Goal: Task Accomplishment & Management: Manage account settings

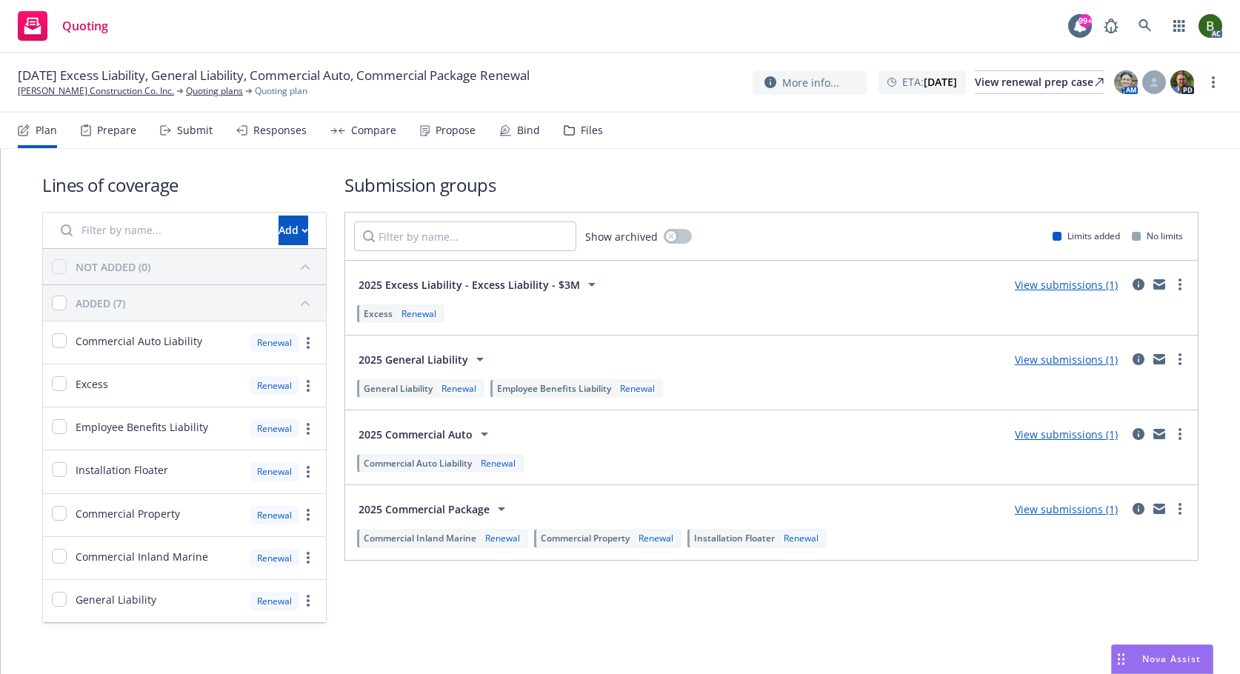
click at [598, 140] on nav "Plan Prepare Submit Responses Compare Propose Bind Files" at bounding box center [620, 131] width 1204 height 36
click at [593, 135] on div "Files" at bounding box center [592, 130] width 22 height 12
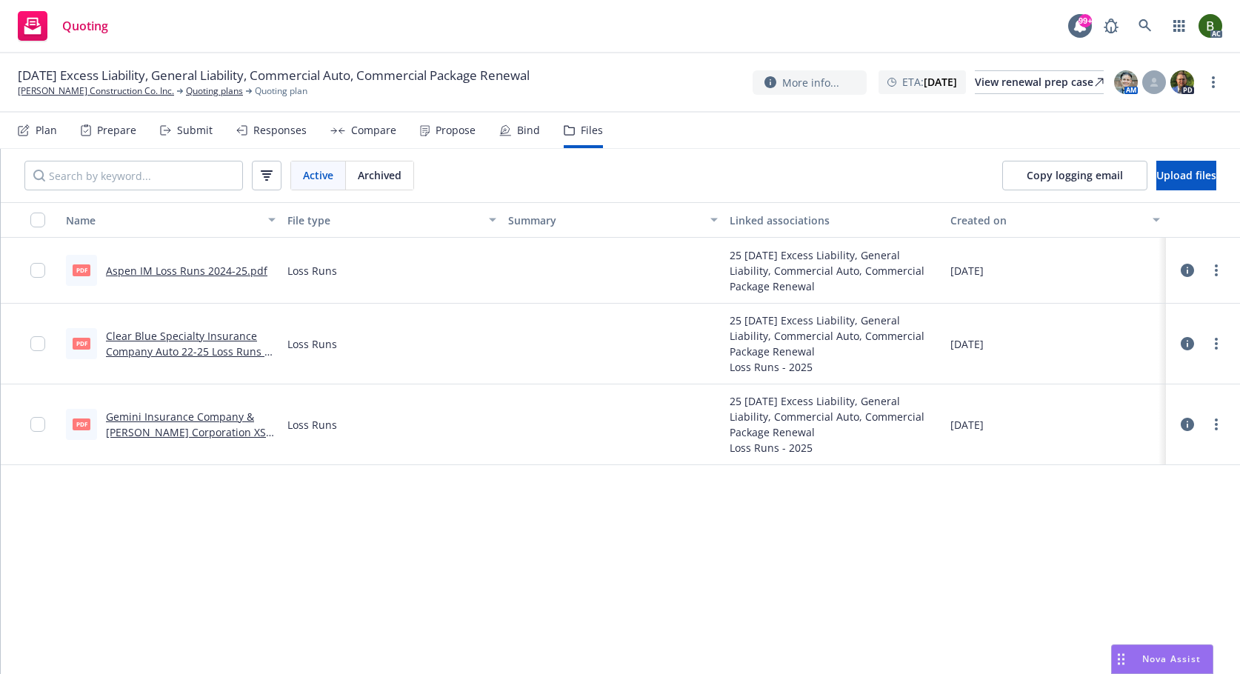
click at [1191, 271] on icon at bounding box center [1186, 270] width 13 height 13
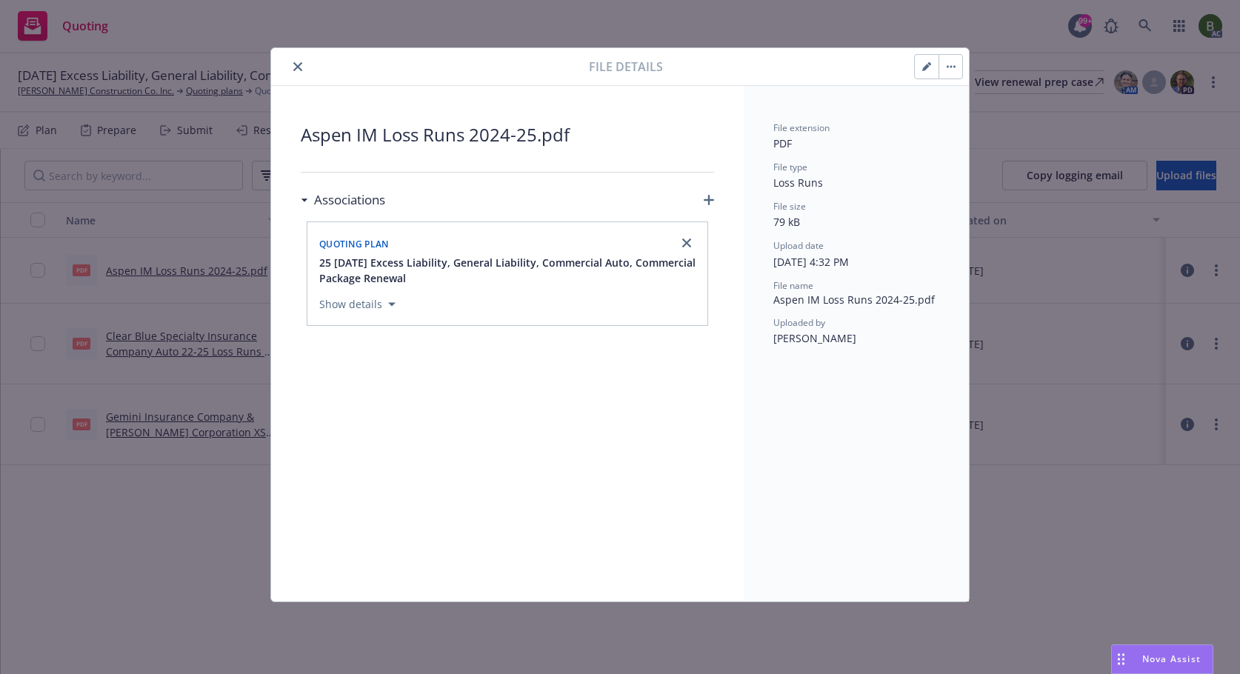
click at [295, 64] on icon "close" at bounding box center [297, 66] width 9 height 9
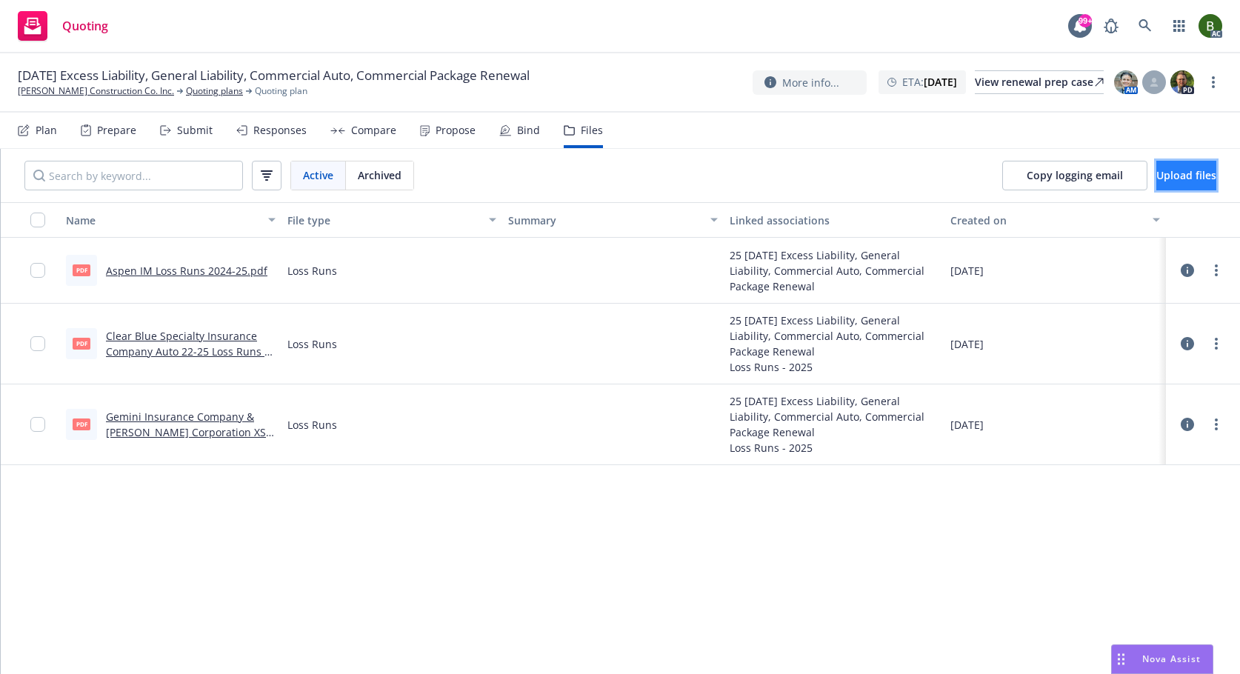
click at [1158, 180] on span "Upload files" at bounding box center [1186, 175] width 60 height 14
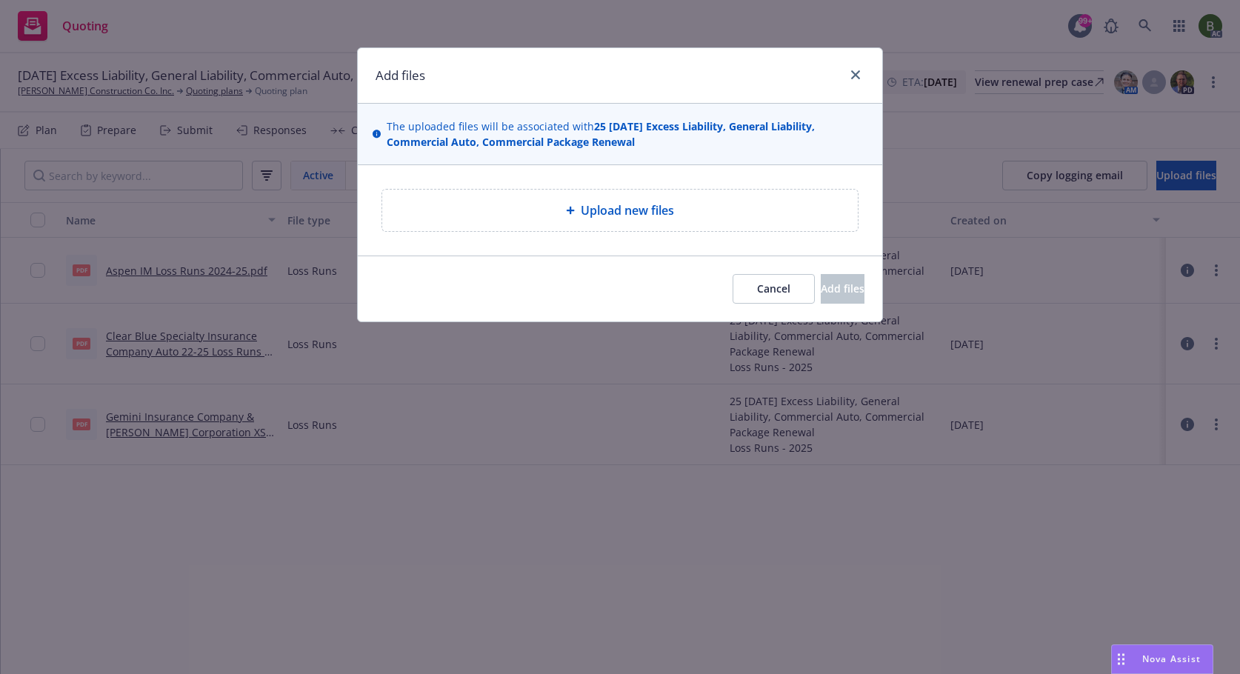
click at [658, 218] on span "Upload new files" at bounding box center [627, 210] width 93 height 18
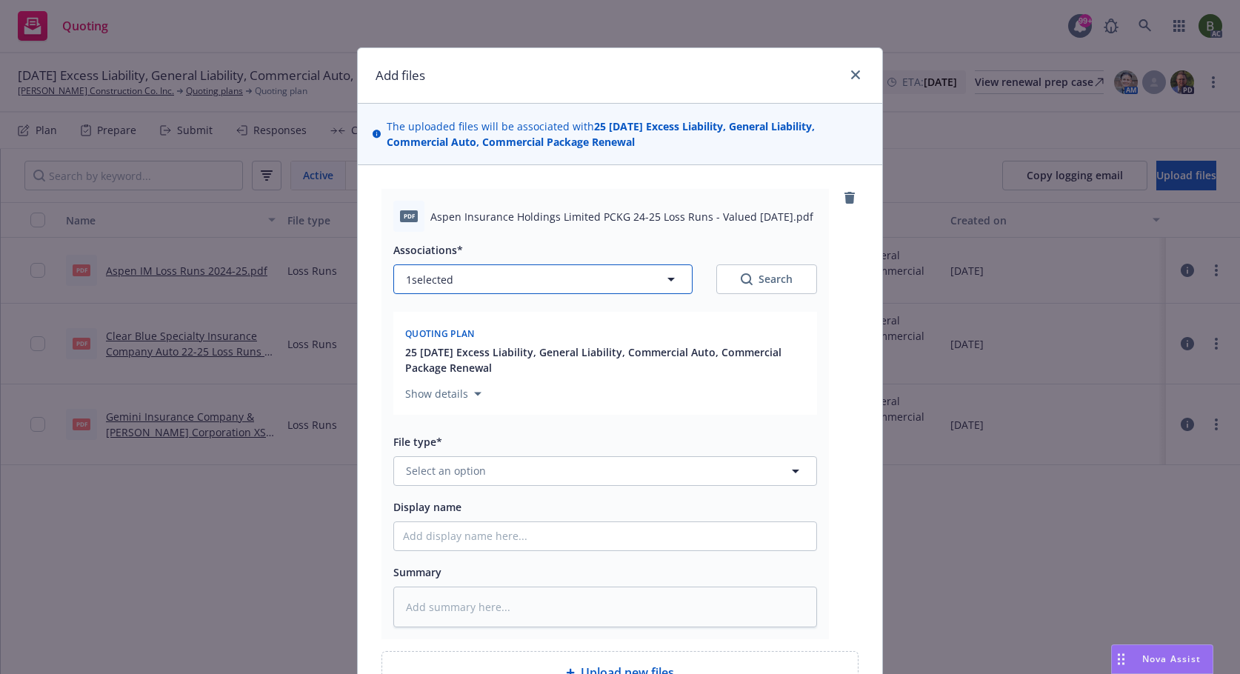
click at [559, 284] on button "1 selected" at bounding box center [542, 279] width 299 height 30
type textarea "x"
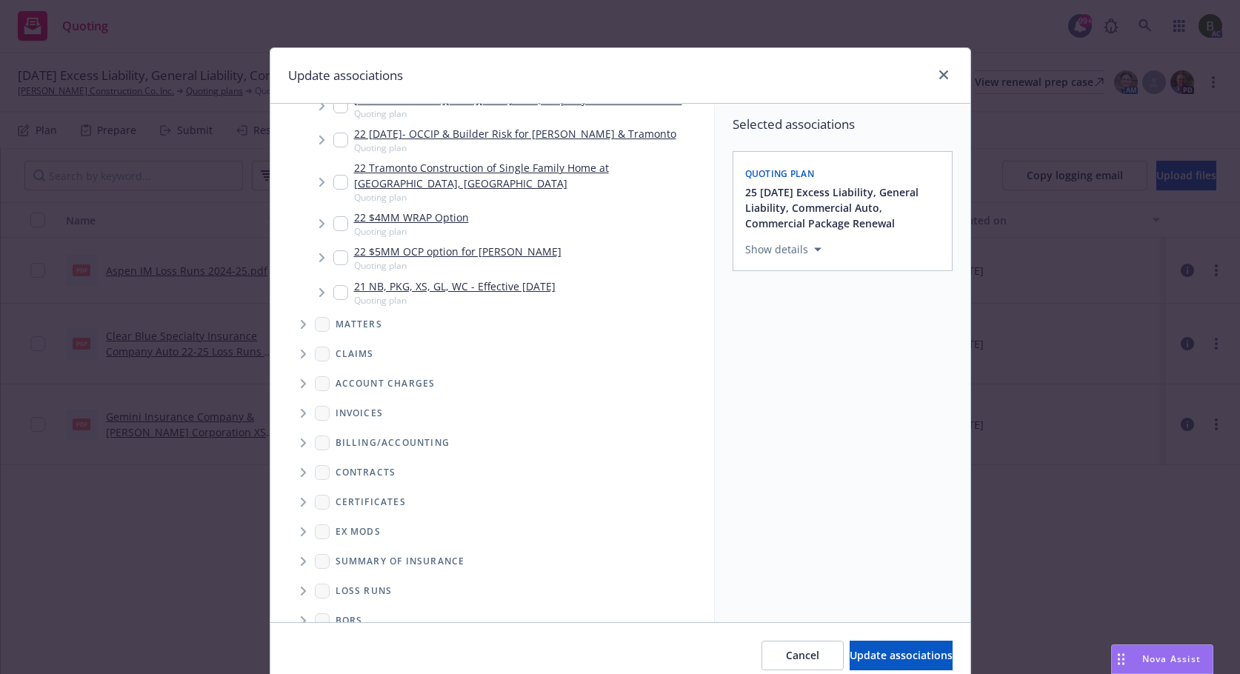
scroll to position [551, 0]
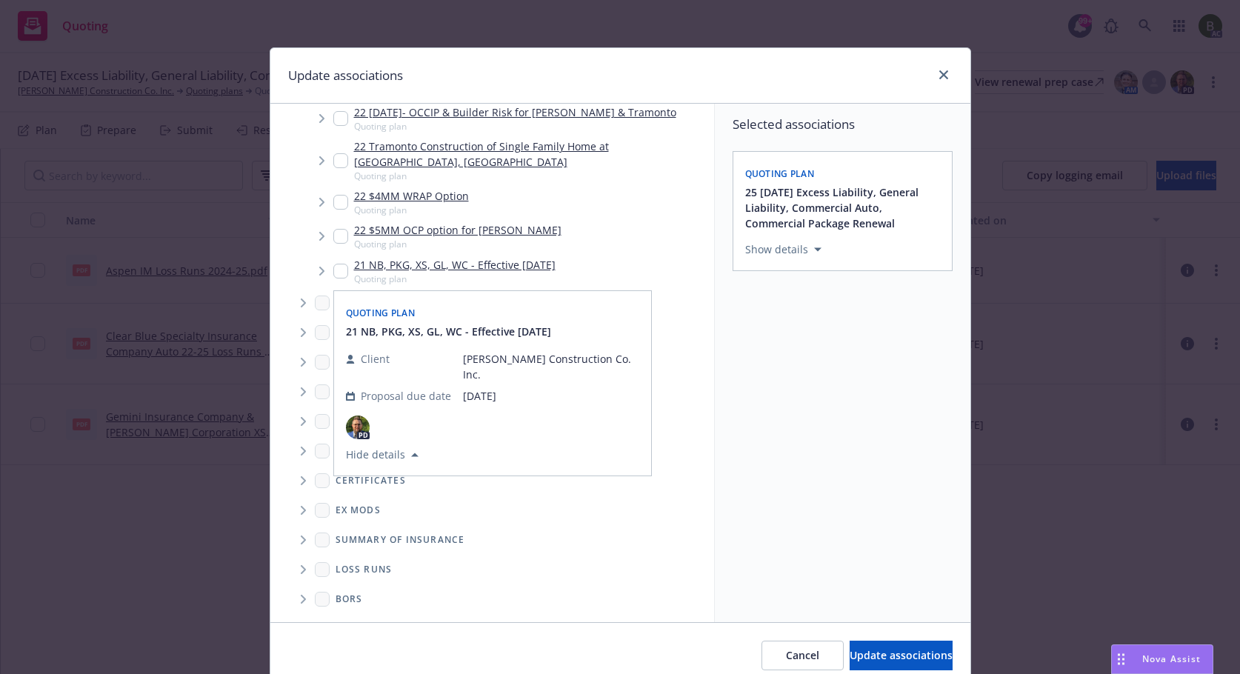
click at [301, 566] on icon "Folder Tree Example" at bounding box center [303, 569] width 5 height 9
click at [340, 612] on div "2025" at bounding box center [358, 622] width 47 height 21
checkbox input "true"
click at [849, 661] on span "Update associations" at bounding box center [900, 655] width 103 height 14
type textarea "x"
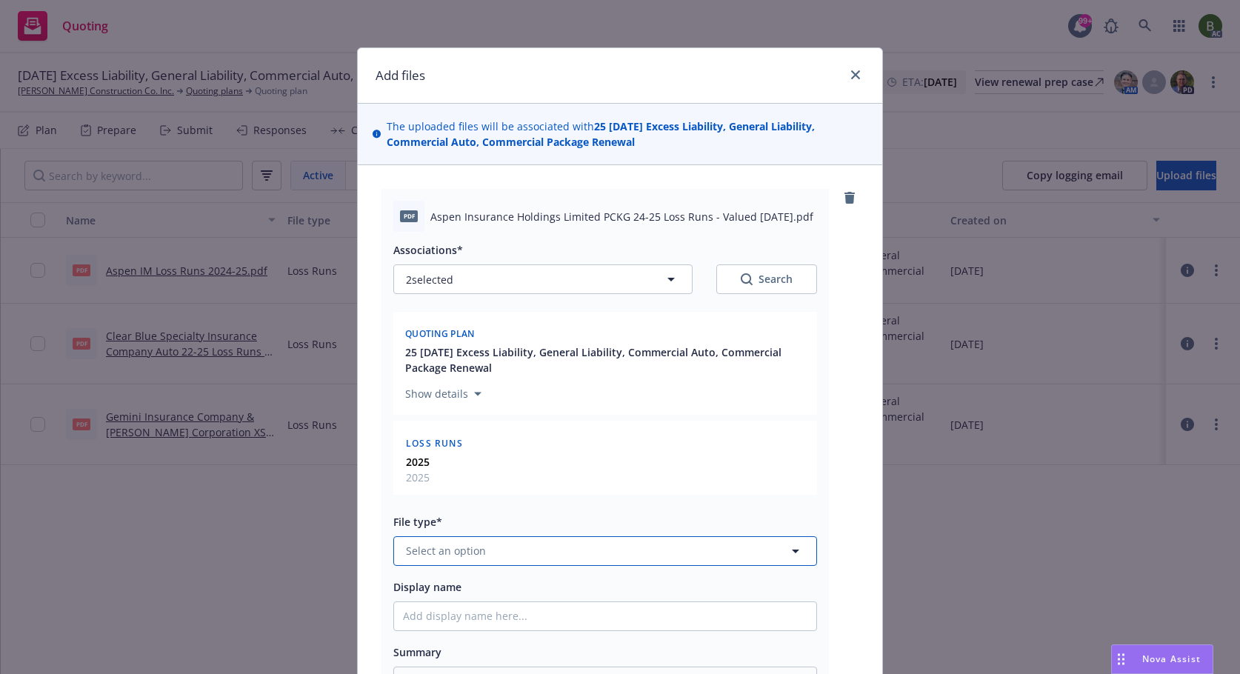
click at [491, 549] on button "Select an option" at bounding box center [605, 551] width 424 height 30
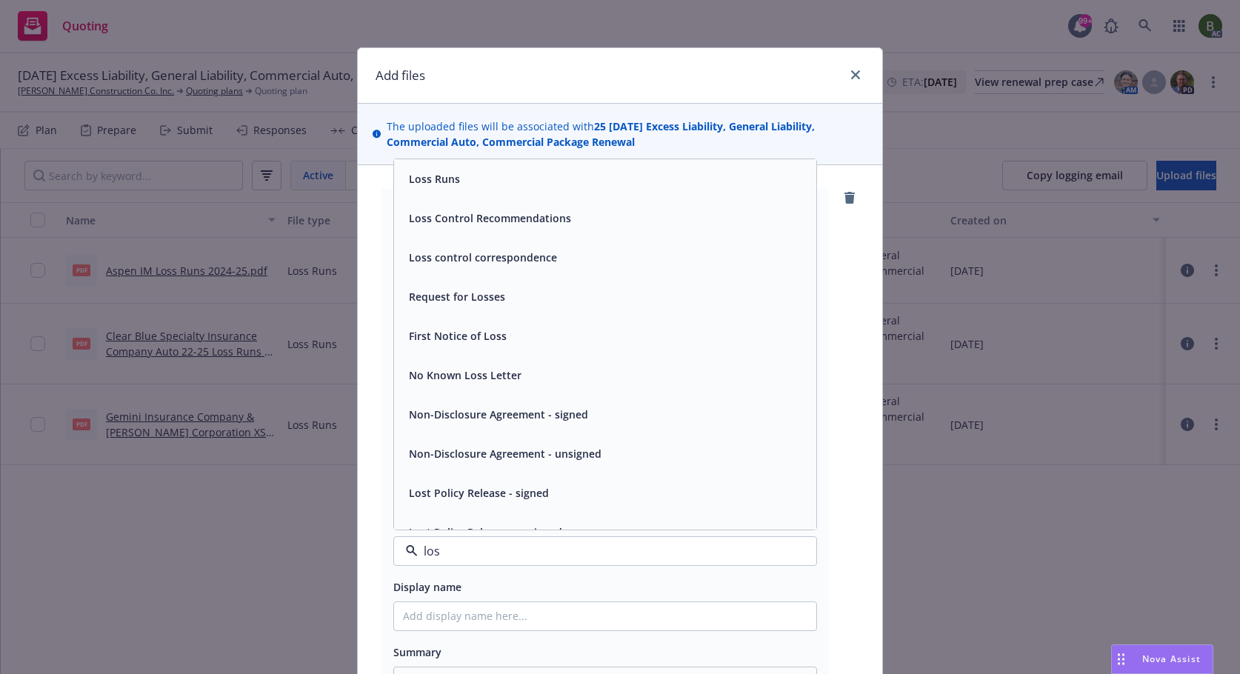
type input "loss"
click at [431, 176] on span "Loss Runs" at bounding box center [434, 179] width 51 height 16
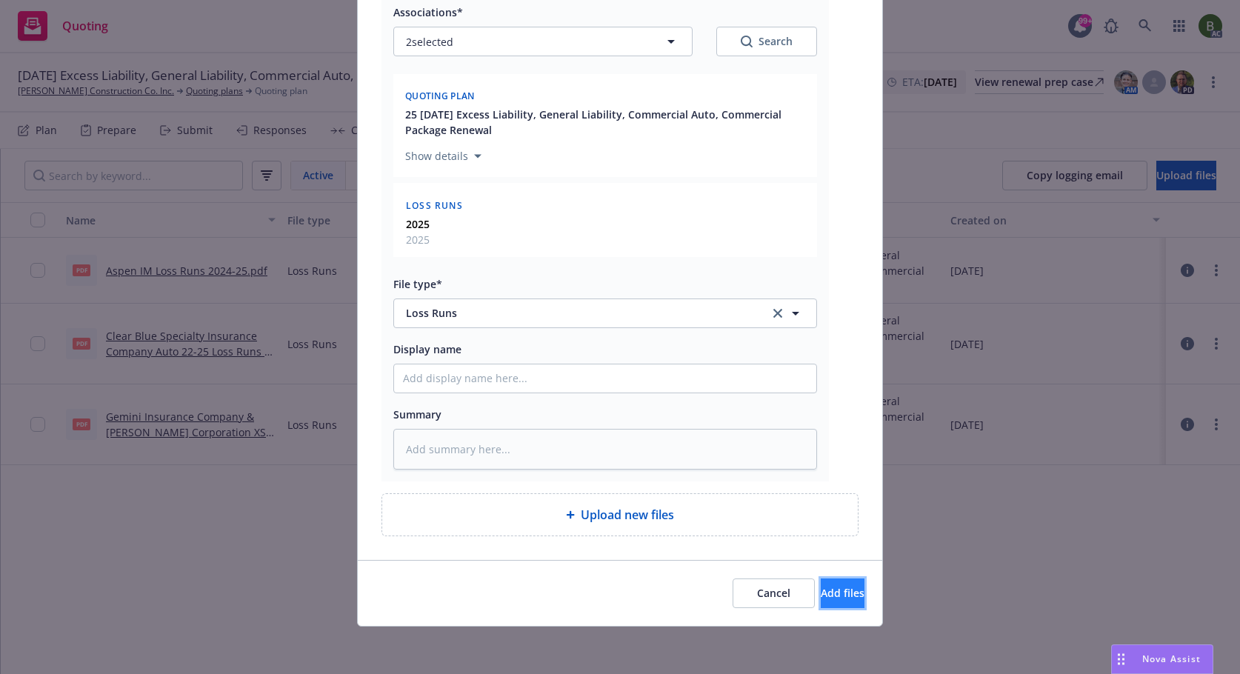
click at [821, 578] on button "Add files" at bounding box center [843, 593] width 44 height 30
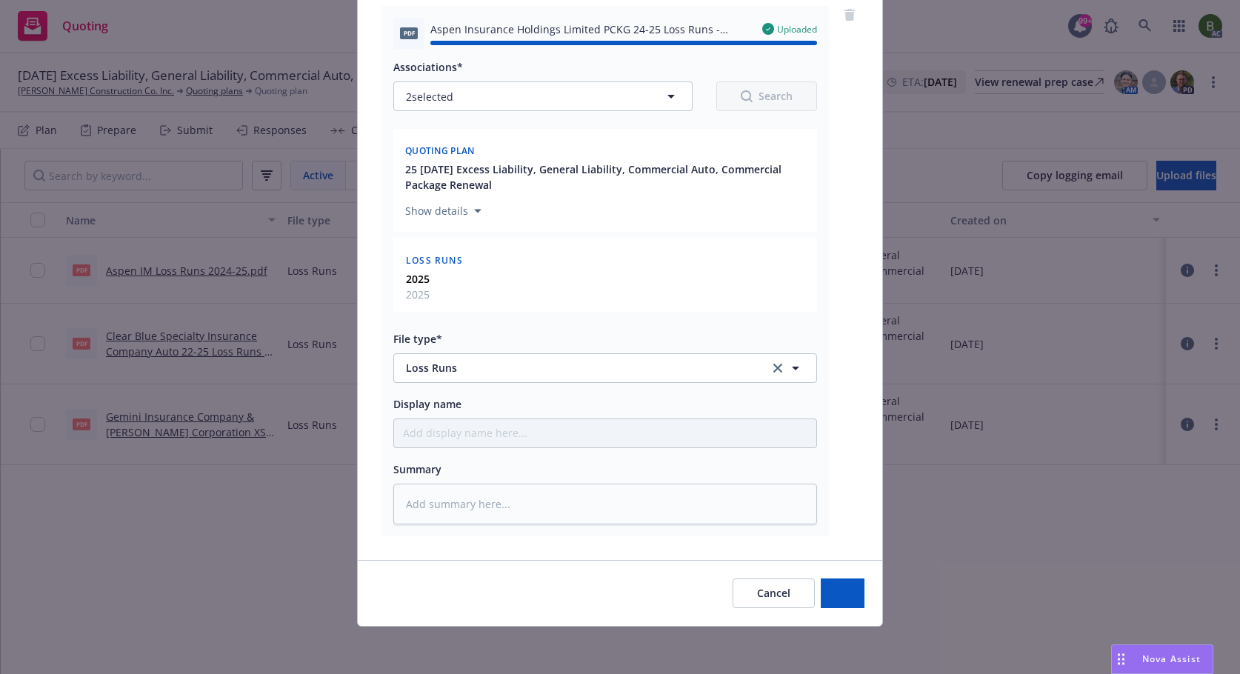
type textarea "x"
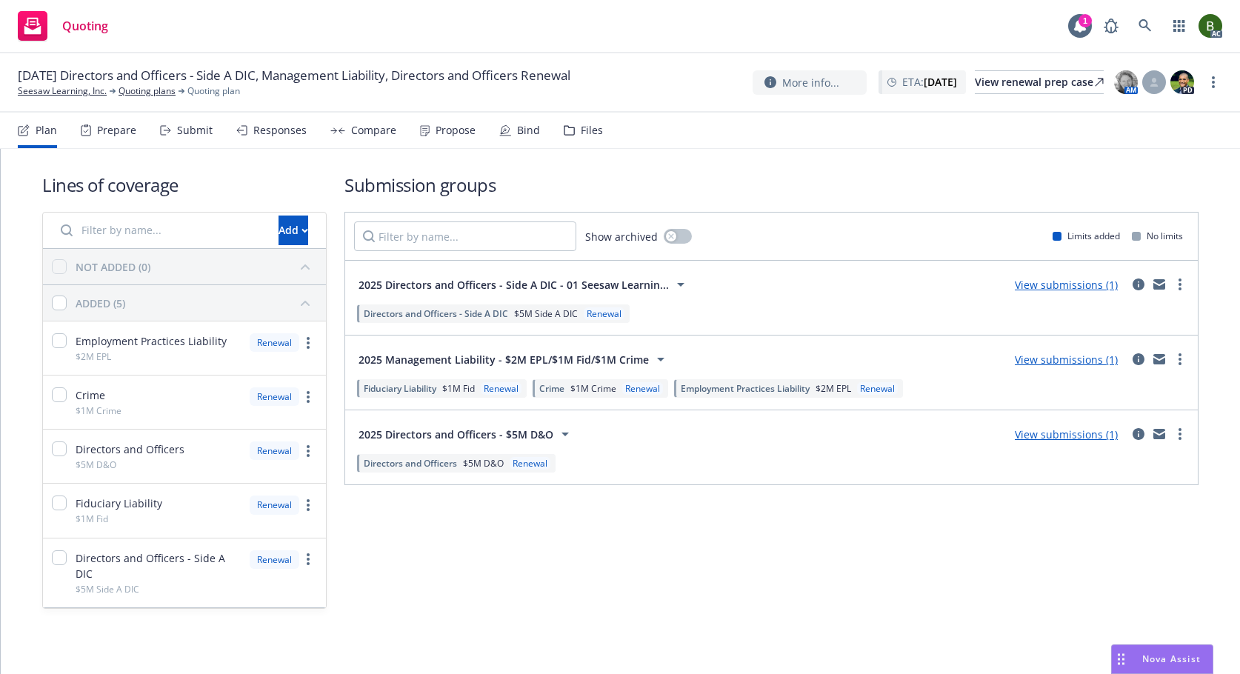
click at [567, 134] on icon at bounding box center [569, 130] width 11 height 10
